Goal: Find specific page/section: Find specific page/section

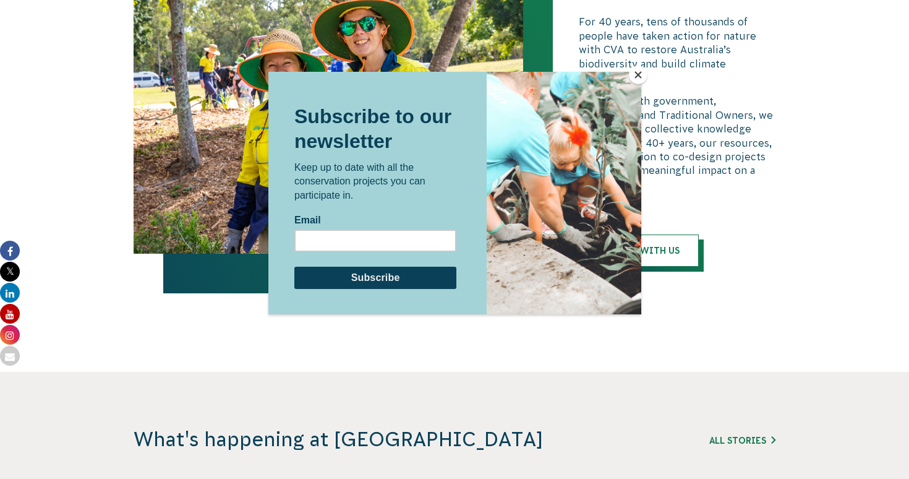
scroll to position [3020, 0]
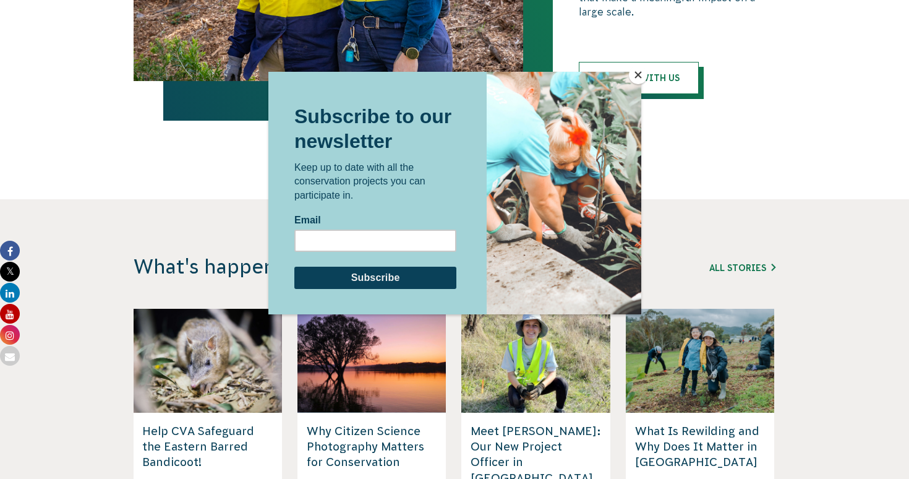
click at [644, 73] on button "Close" at bounding box center [638, 75] width 19 height 19
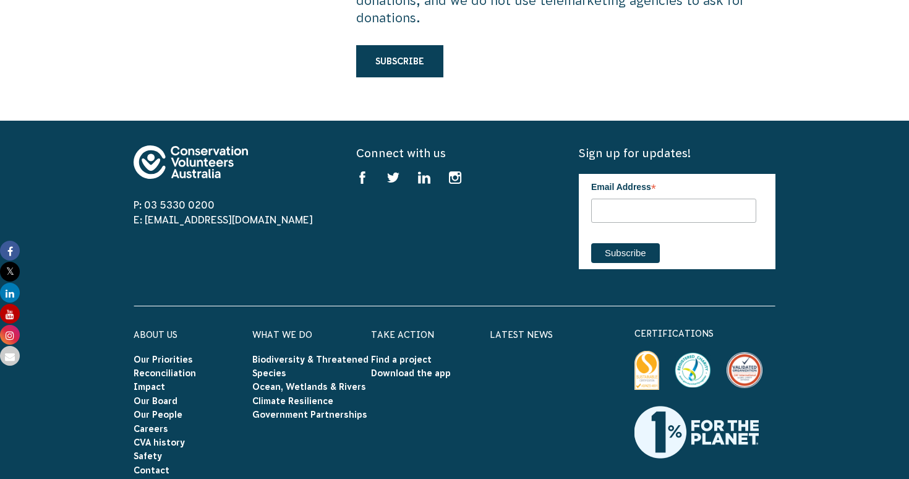
scroll to position [3832, 0]
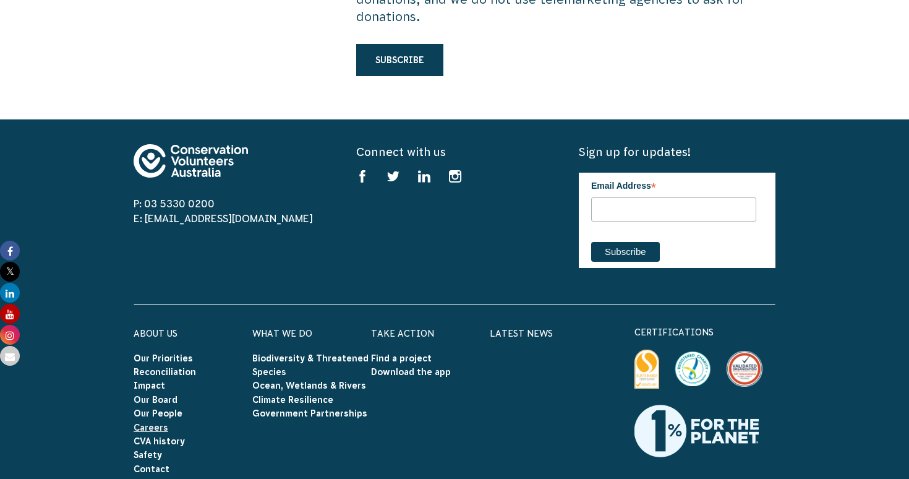
click at [152, 422] on link "Careers" at bounding box center [151, 427] width 35 height 10
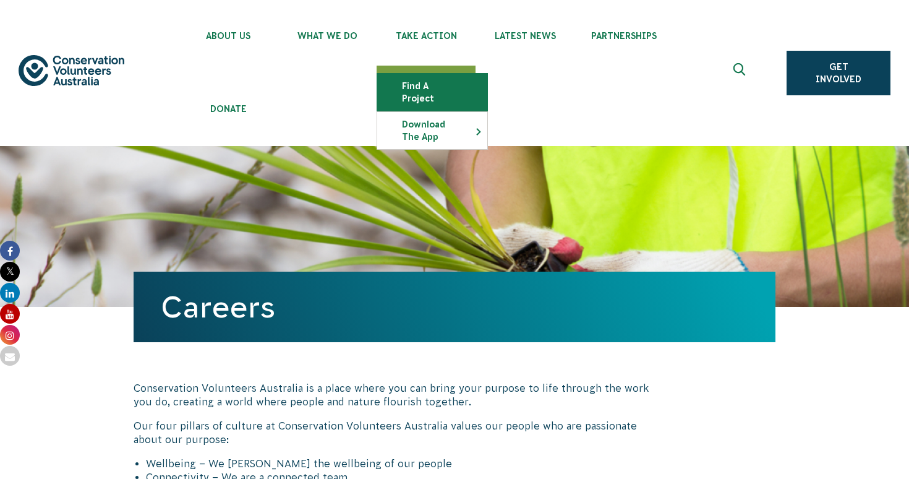
click at [427, 93] on link "Find a project" at bounding box center [432, 92] width 110 height 37
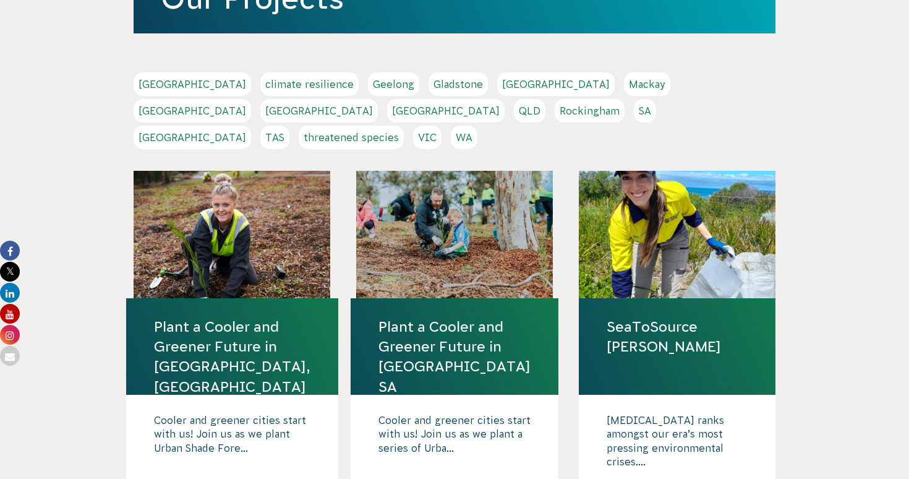
scroll to position [309, 0]
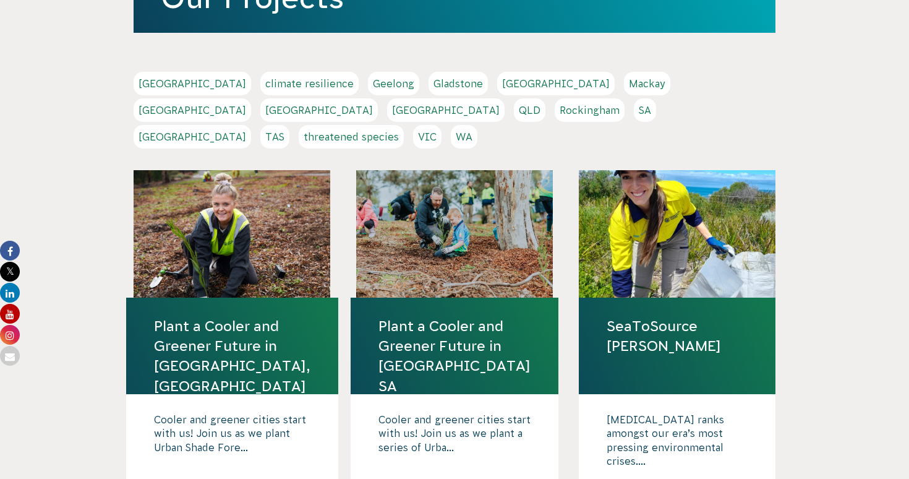
click at [251, 125] on link "Sydney" at bounding box center [193, 137] width 118 height 24
